Goal: Transaction & Acquisition: Book appointment/travel/reservation

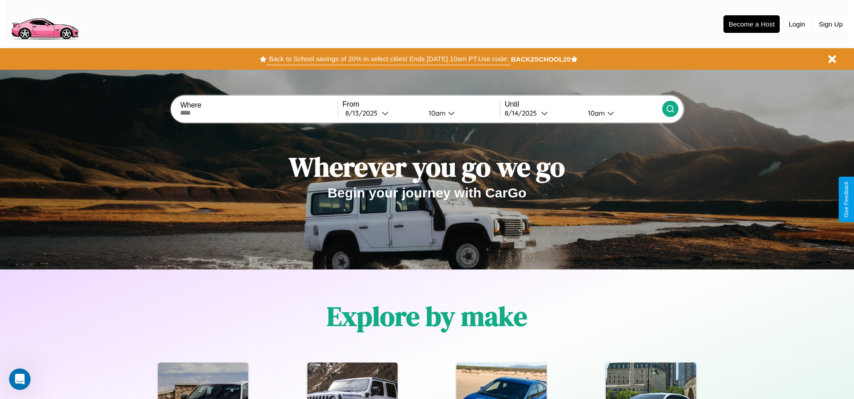
click at [389, 59] on button "Back to School savings of 20% in select cities! Ends [DATE] 10am PT. Use code:" at bounding box center [389, 59] width 244 height 13
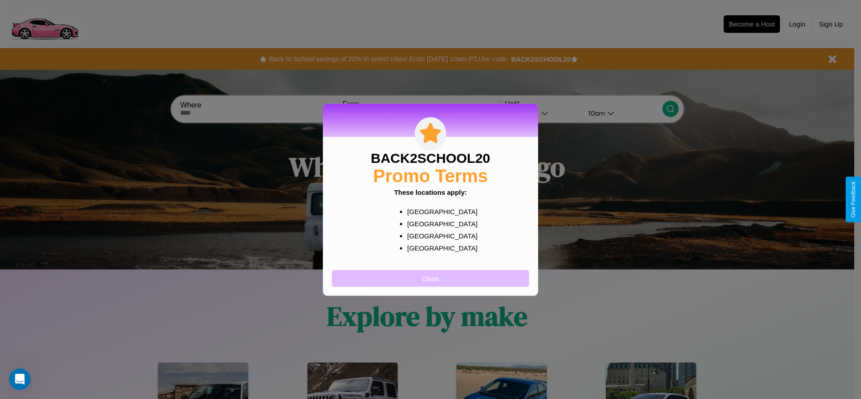
click at [430, 278] on button "Close" at bounding box center [430, 278] width 197 height 17
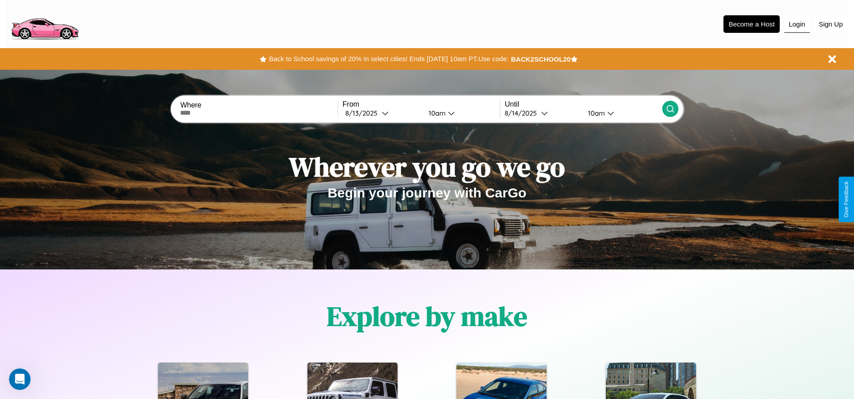
click at [797, 24] on button "Login" at bounding box center [797, 24] width 26 height 17
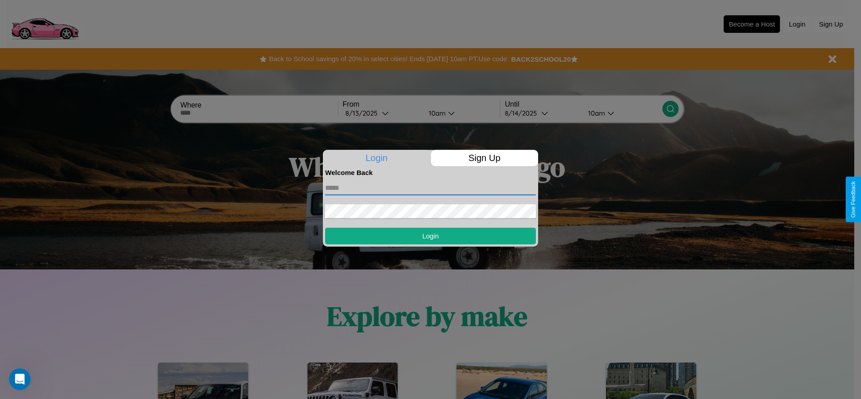
click at [430, 188] on input "text" at bounding box center [430, 188] width 211 height 14
type input "**********"
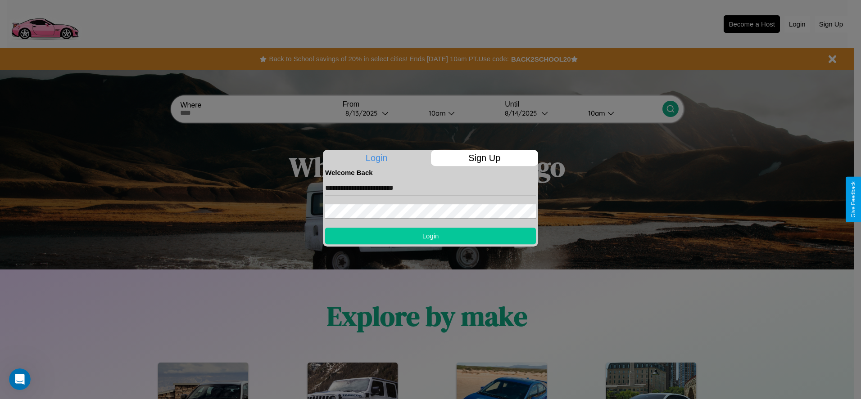
click at [430, 236] on button "Login" at bounding box center [430, 236] width 211 height 17
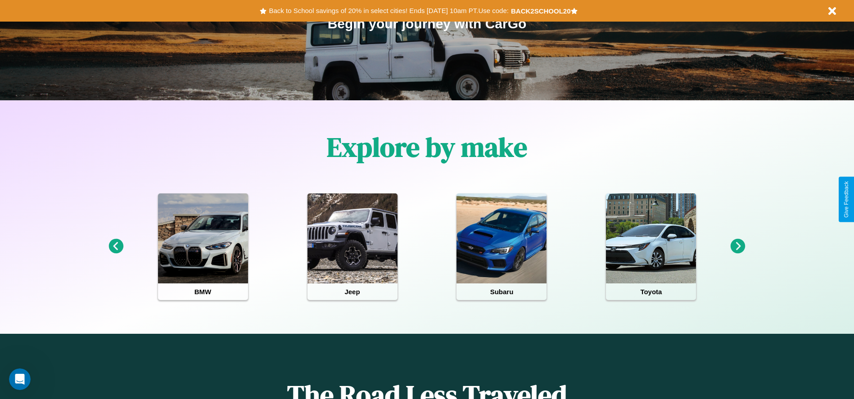
scroll to position [187, 0]
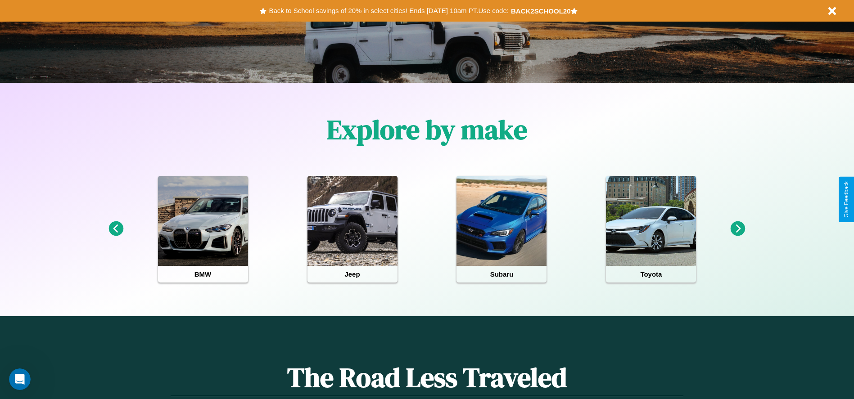
click at [738, 229] on icon at bounding box center [738, 228] width 15 height 15
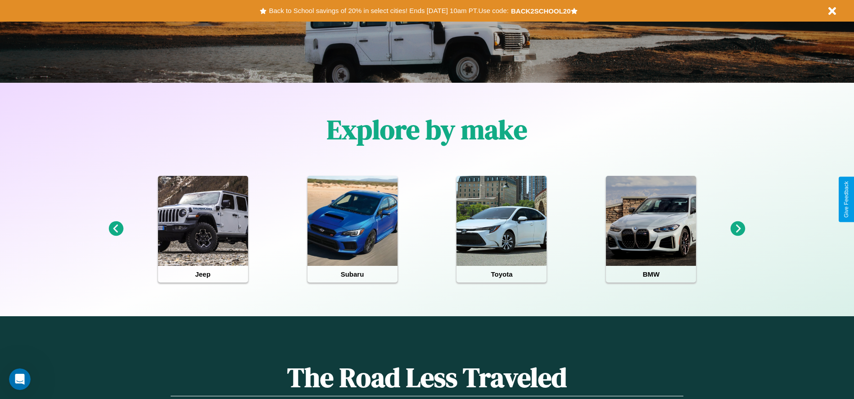
click at [116, 229] on icon at bounding box center [115, 228] width 15 height 15
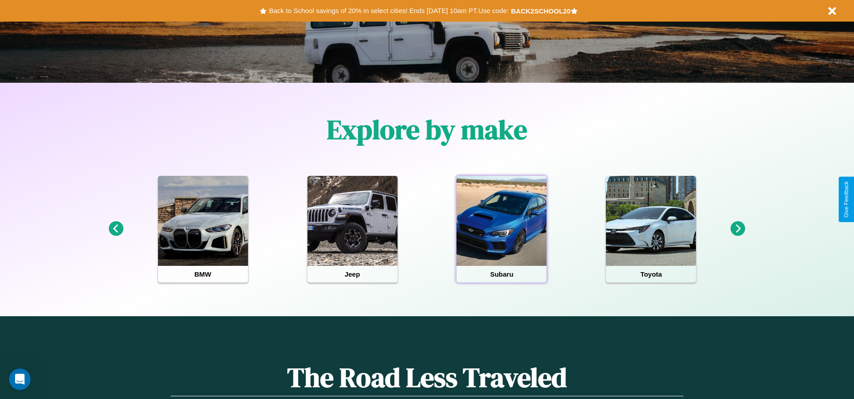
click at [502, 229] on div at bounding box center [502, 221] width 90 height 90
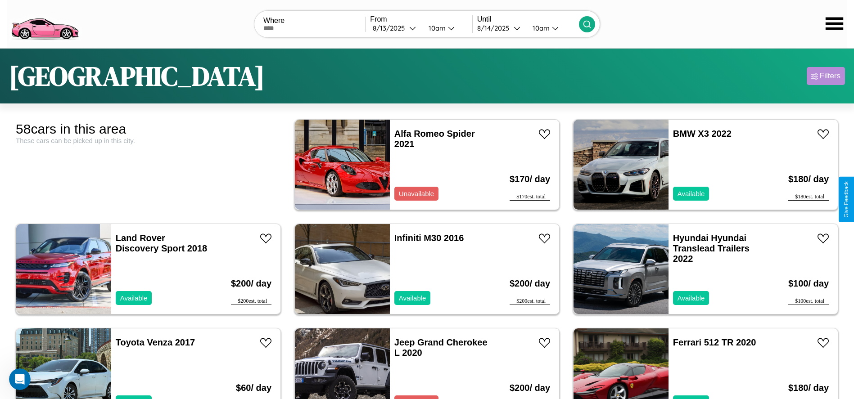
click at [826, 76] on div "Filters" at bounding box center [830, 76] width 21 height 9
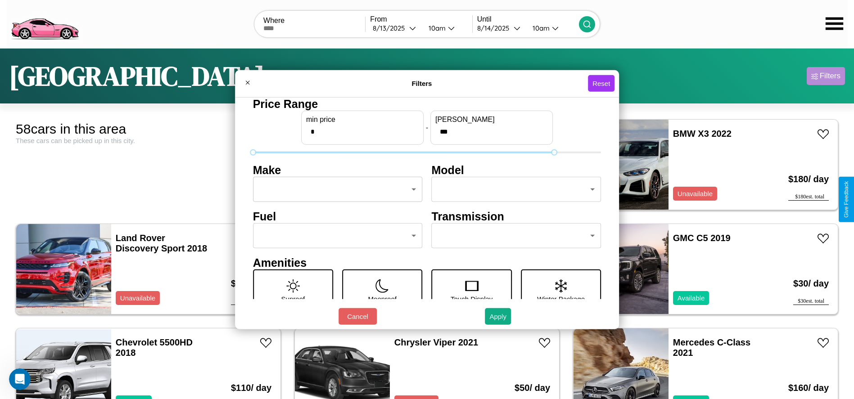
type input "***"
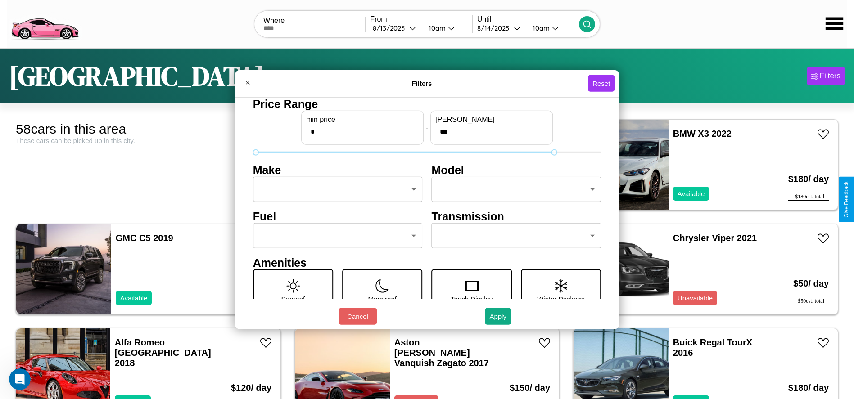
type input "*"
click at [335, 190] on body "CarGo Where From 8 / 13 / 2025 10am Until 8 / 14 / 2025 10am London Filters 58 …" at bounding box center [427, 227] width 854 height 455
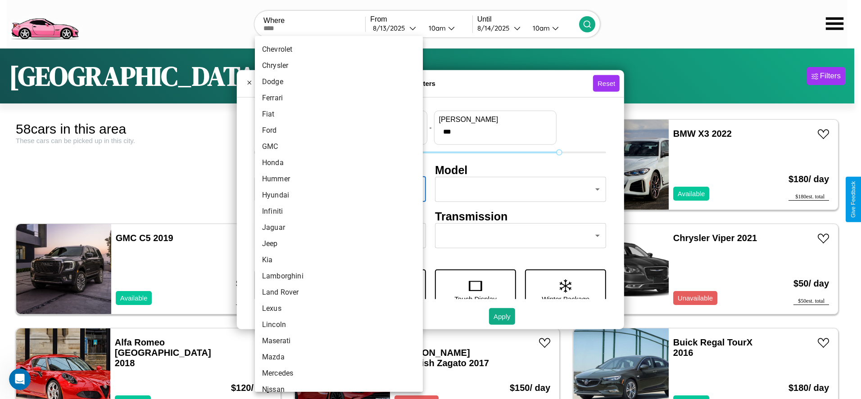
scroll to position [174, 0]
click at [335, 214] on li "Jeep" at bounding box center [339, 214] width 168 height 16
type input "****"
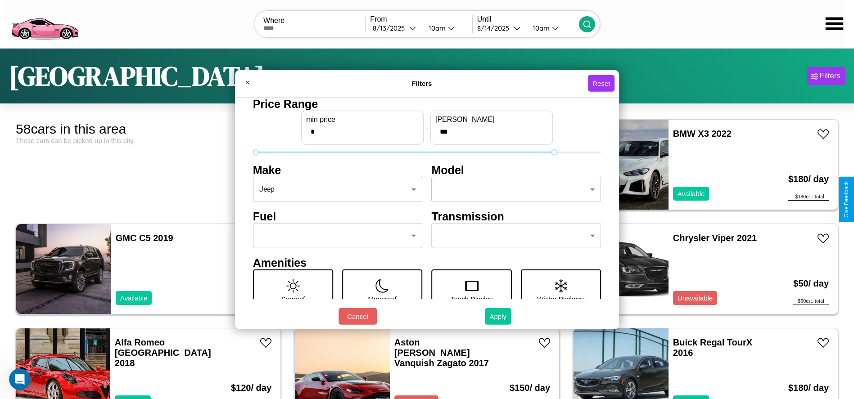
click at [498, 316] on button "Apply" at bounding box center [498, 316] width 26 height 17
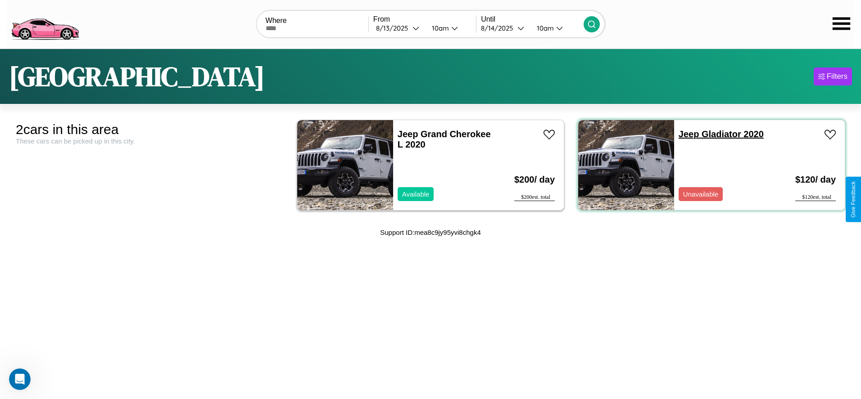
click at [683, 134] on link "Jeep Gladiator 2020" at bounding box center [720, 134] width 85 height 10
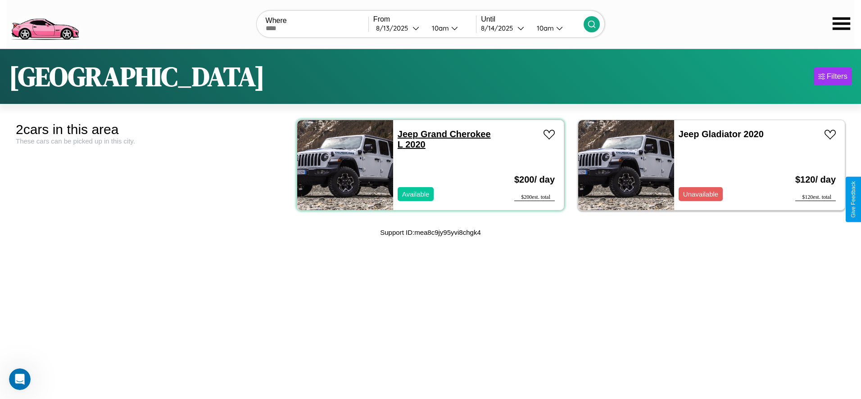
click at [404, 134] on link "Jeep Grand Cherokee L 2020" at bounding box center [444, 139] width 93 height 20
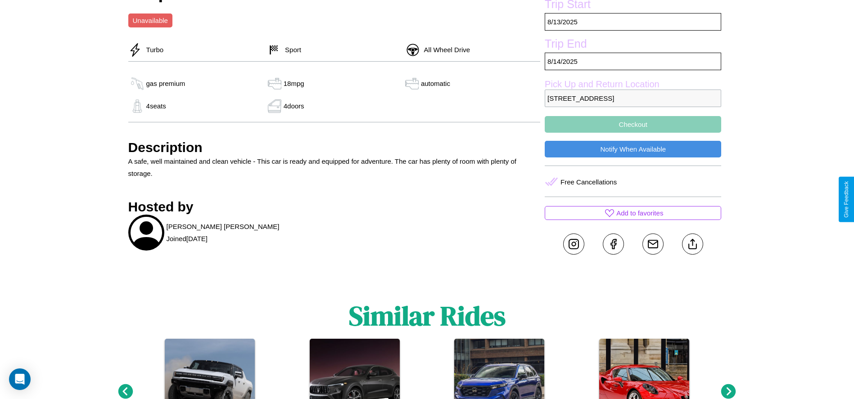
scroll to position [375, 0]
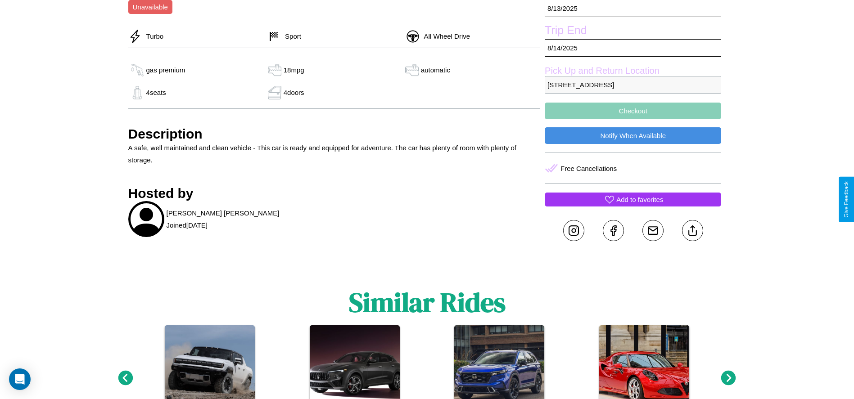
click at [633, 199] on p "Add to favorites" at bounding box center [639, 200] width 47 height 12
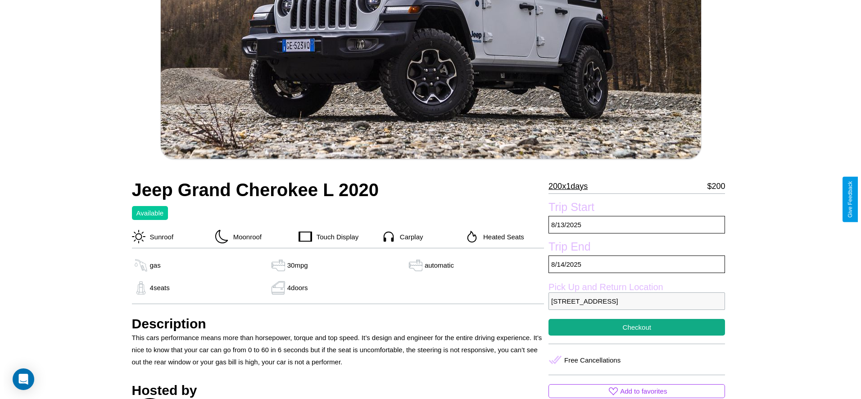
scroll to position [184, 0]
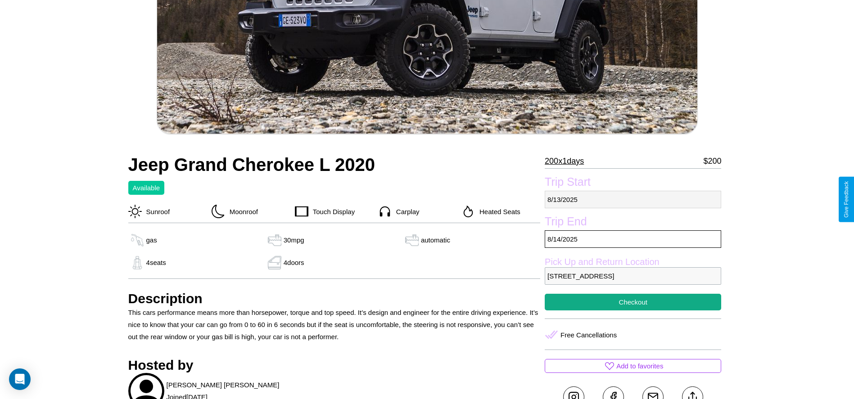
click at [633, 199] on p "[DATE]" at bounding box center [633, 200] width 176 height 18
select select "*"
select select "****"
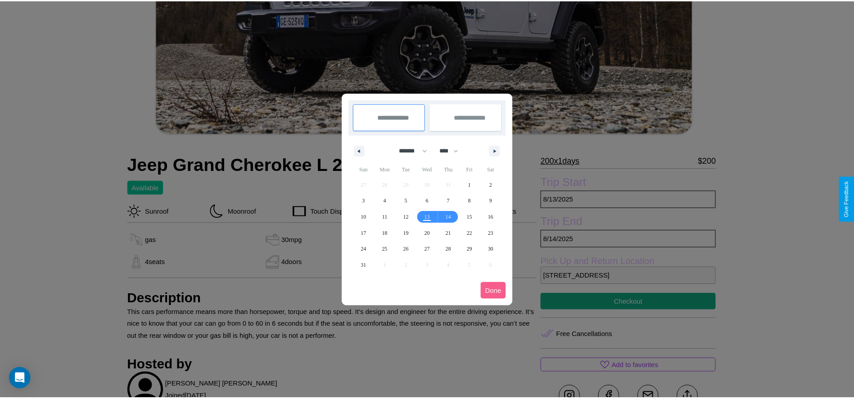
scroll to position [0, 0]
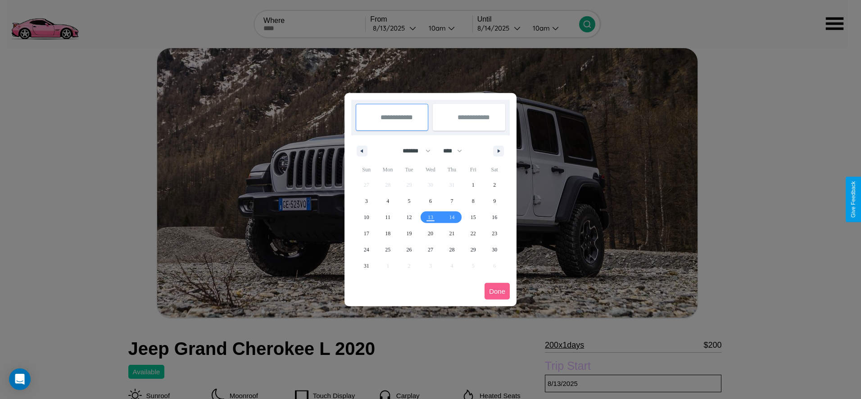
click at [395, 28] on div at bounding box center [430, 199] width 861 height 399
